Goal: Task Accomplishment & Management: Complete application form

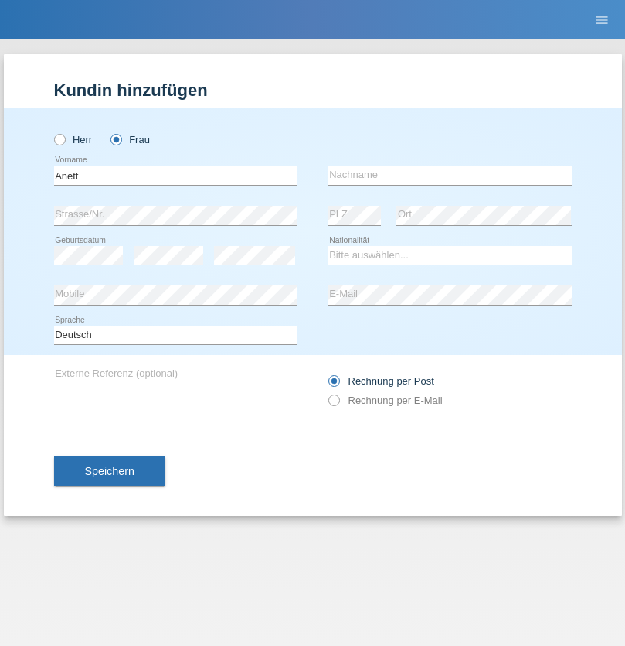
type input "Anett"
click at [450, 175] on input "text" at bounding box center [451, 174] width 244 height 19
type input "Tanner"
select select "HU"
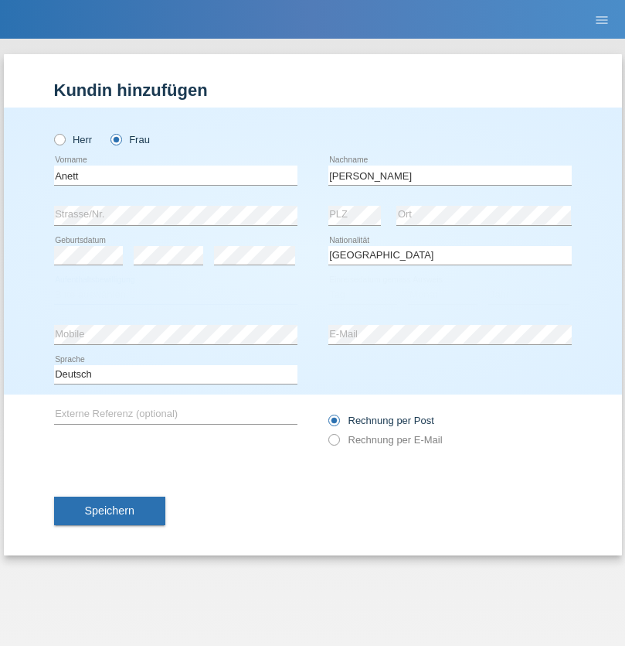
select select "C"
select select "03"
select select "09"
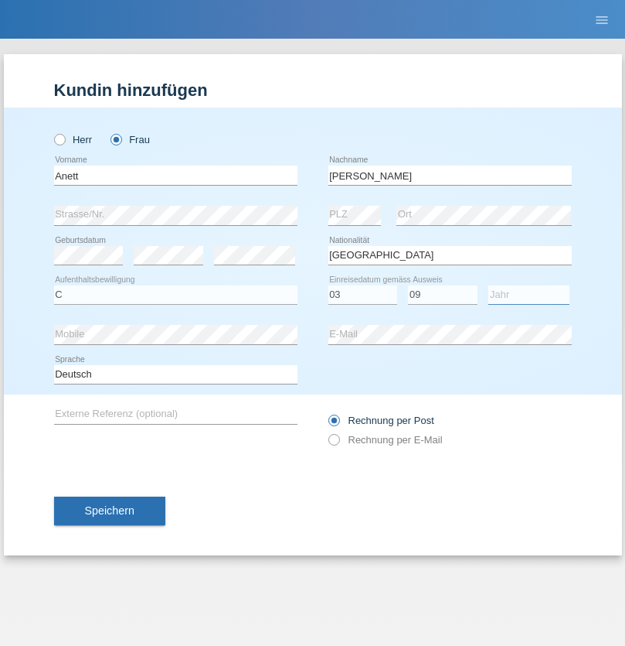
select select "2021"
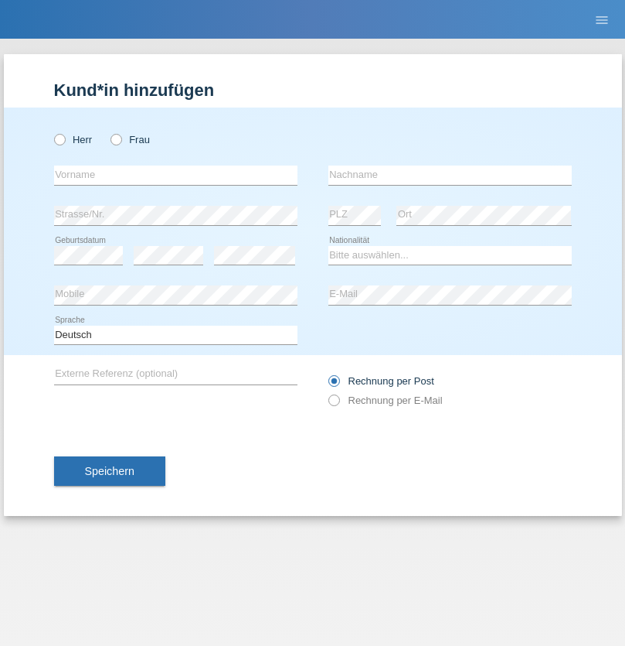
radio input "true"
click at [175, 175] on input "text" at bounding box center [176, 174] width 244 height 19
type input "Flückiger"
click at [450, 175] on input "text" at bounding box center [451, 174] width 244 height 19
type input "Andreas"
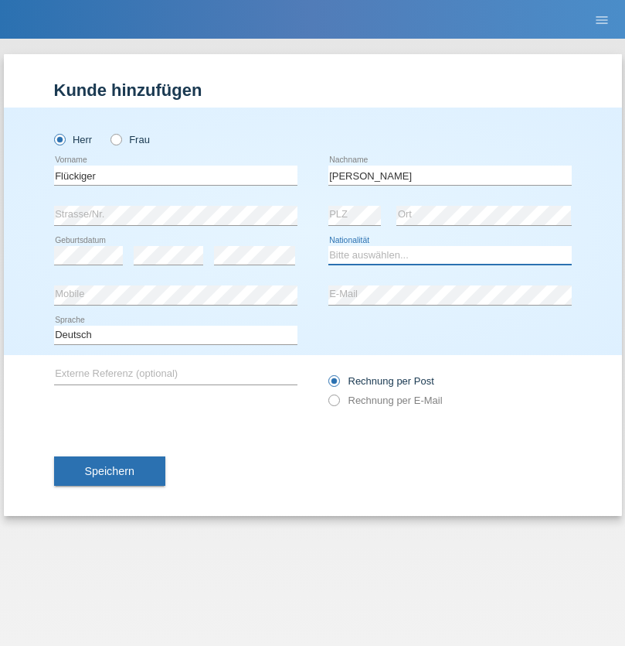
select select "CH"
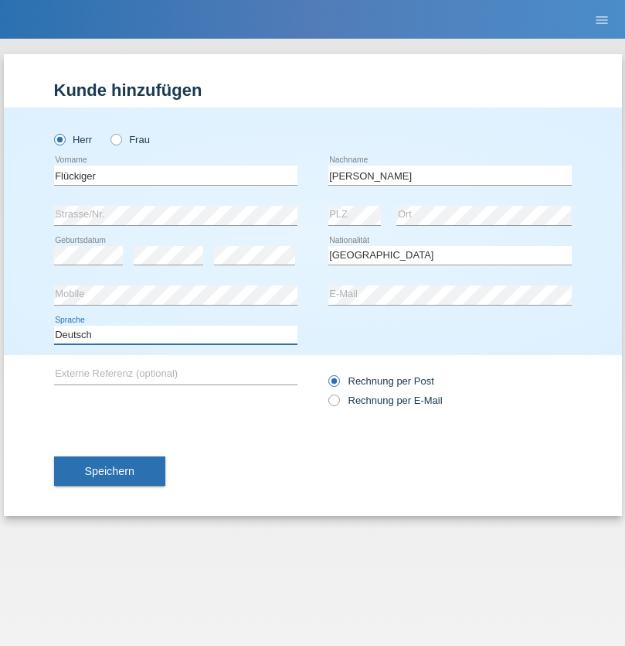
select select "en"
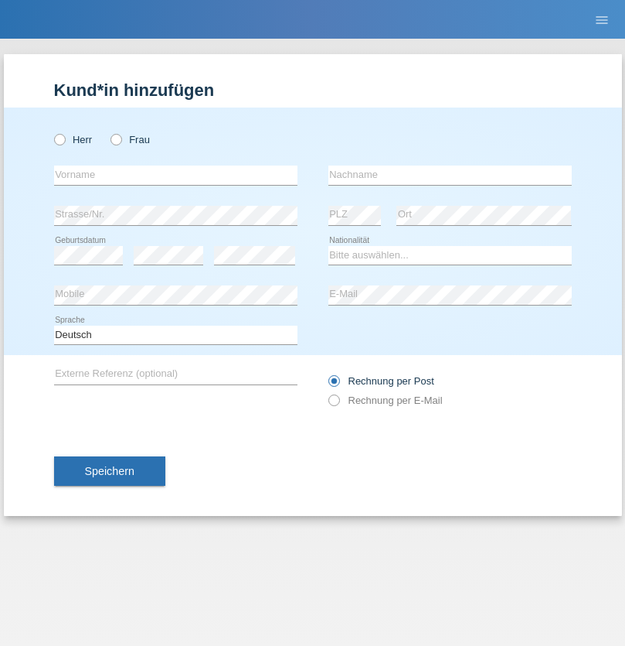
radio input "true"
click at [175, 175] on input "text" at bounding box center [176, 174] width 244 height 19
type input "Tanja"
click at [450, 175] on input "text" at bounding box center [451, 174] width 244 height 19
type input "Hirsiger"
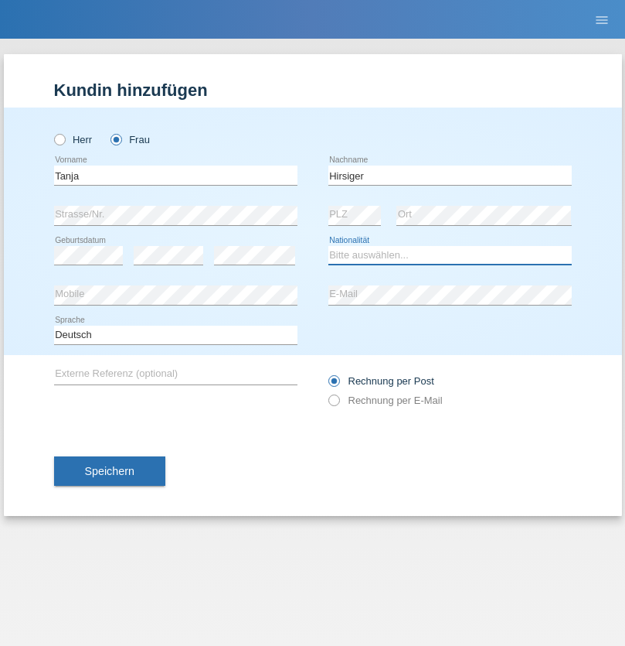
select select "CH"
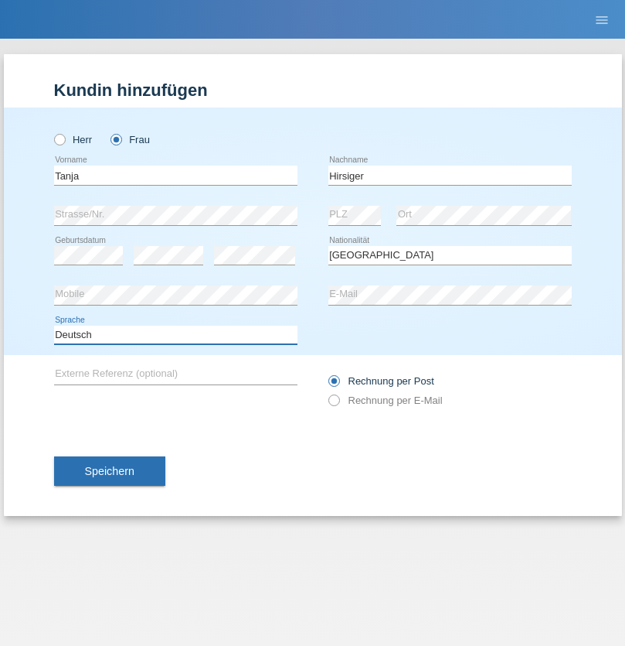
select select "en"
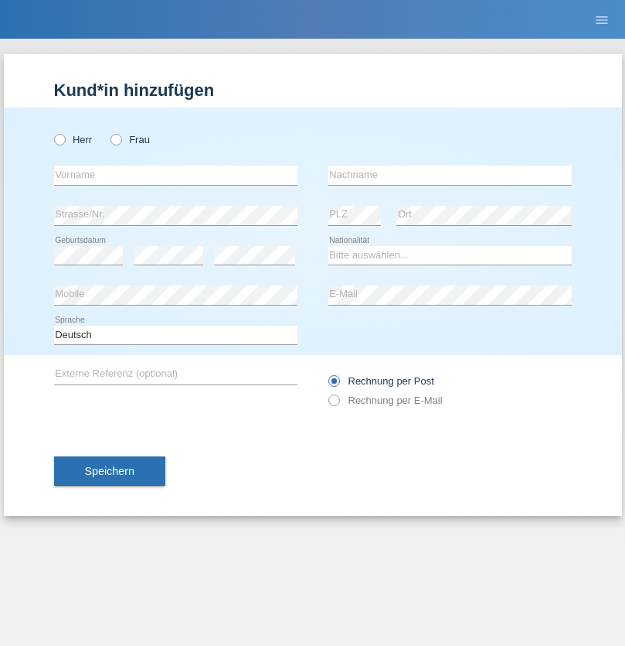
radio input "true"
click at [175, 175] on input "text" at bounding box center [176, 174] width 244 height 19
type input "Ketty"
click at [450, 175] on input "text" at bounding box center [451, 174] width 244 height 19
type input "Kalupnath"
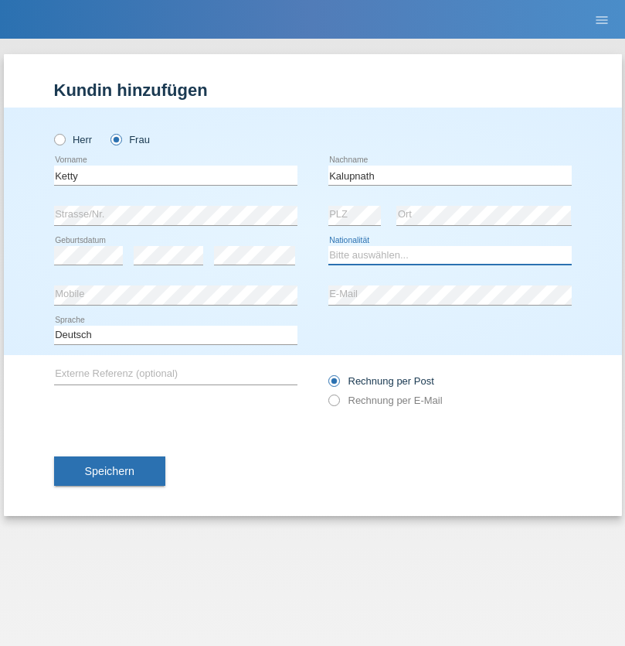
select select "CH"
